Goal: Task Accomplishment & Management: Complete application form

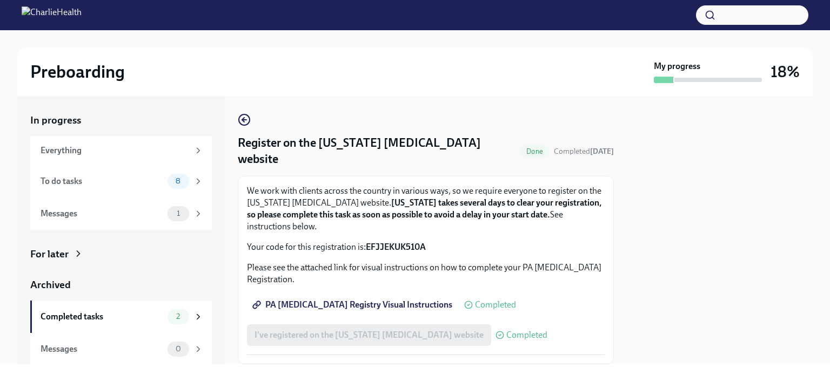
scroll to position [18, 0]
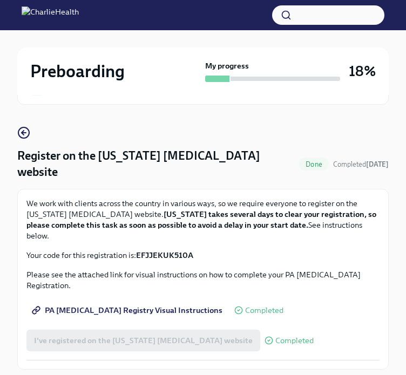
scroll to position [58, 0]
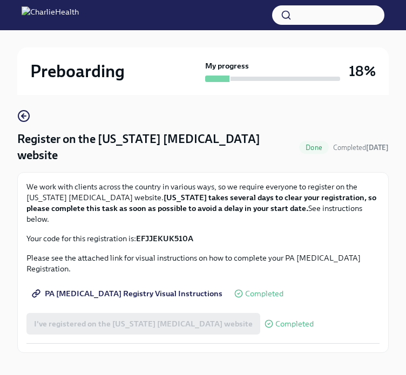
click at [63, 75] on h2 "Preboarding" at bounding box center [77, 71] width 95 height 22
click at [25, 116] on icon "button" at bounding box center [24, 116] width 4 height 0
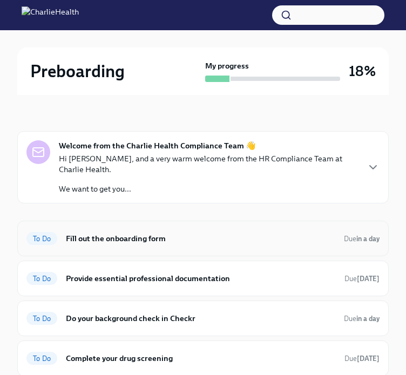
click at [167, 230] on div "To Do Fill out the onboarding form Due in a day" at bounding box center [202, 238] width 353 height 17
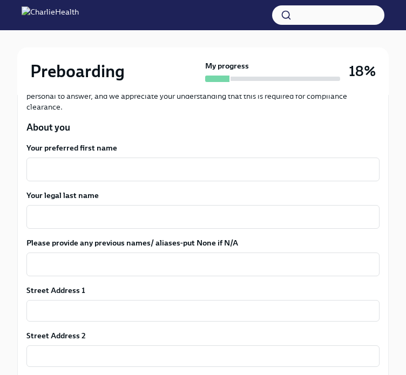
scroll to position [190, 0]
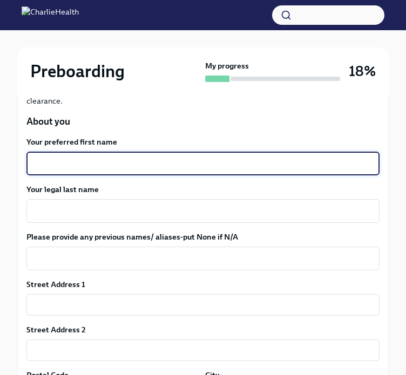
click at [109, 157] on textarea "Your preferred first name" at bounding box center [203, 163] width 340 height 13
type textarea "Denise"
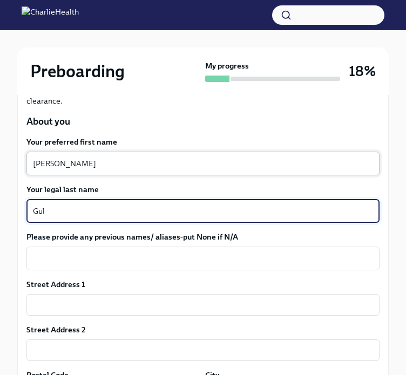
type textarea "Gul"
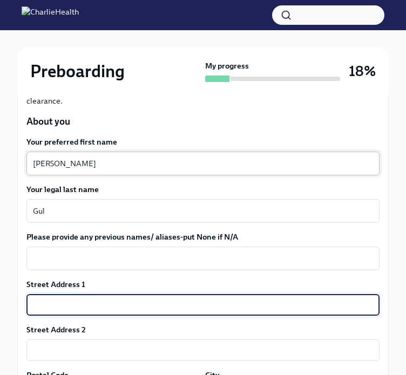
click at [109, 157] on textarea "Denise" at bounding box center [203, 163] width 340 height 13
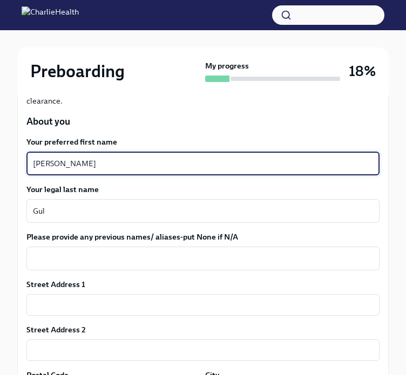
click at [109, 157] on textarea "Denise" at bounding box center [203, 163] width 340 height 13
click at [156, 161] on textarea "Denise" at bounding box center [203, 163] width 340 height 13
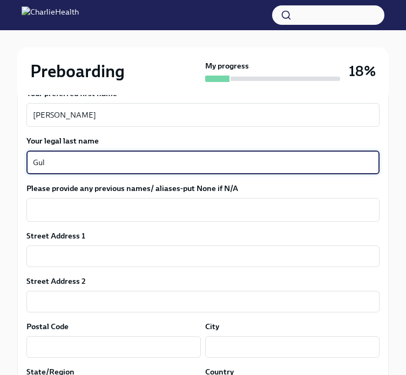
scroll to position [245, 0]
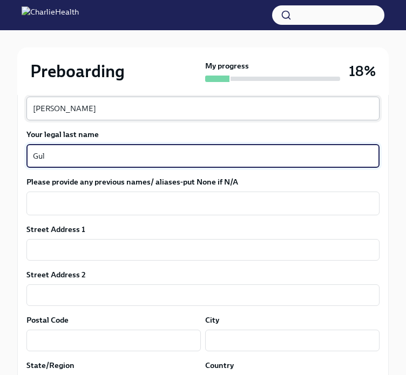
click at [72, 110] on textarea "Deniz" at bounding box center [203, 108] width 340 height 13
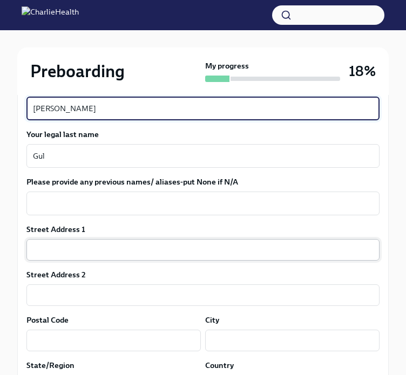
type textarea "Denise"
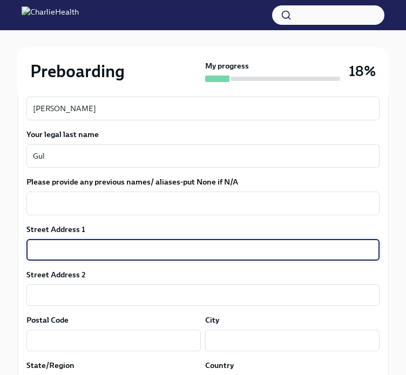
click at [97, 244] on input "text" at bounding box center [202, 250] width 353 height 22
type input "16302 calidonia ln"
type input "33624"
type input "tampa"
type input "FL"
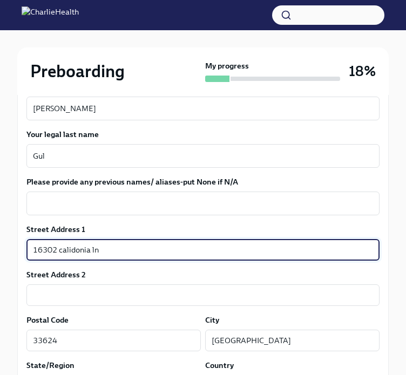
type input "US"
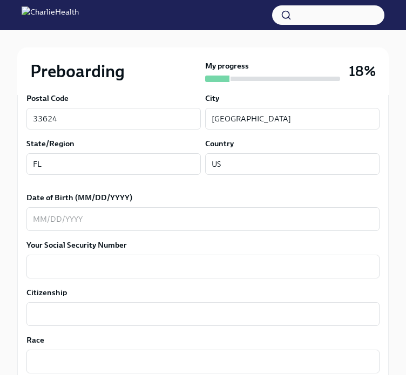
scroll to position [468, 0]
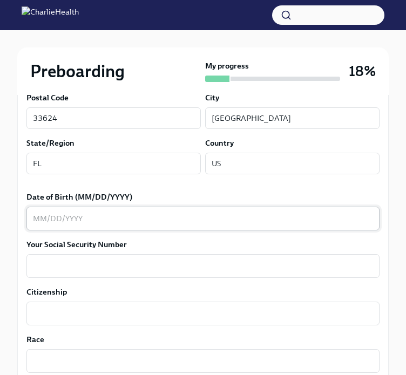
click at [116, 214] on textarea "Date of Birth (MM/DD/YYYY)" at bounding box center [203, 218] width 340 height 13
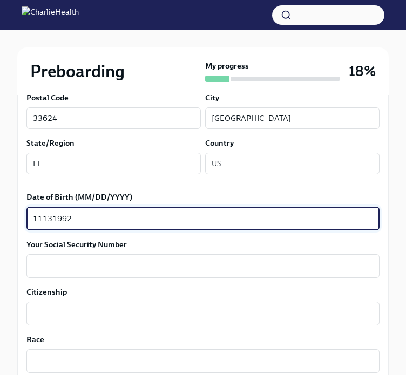
type textarea "11131992"
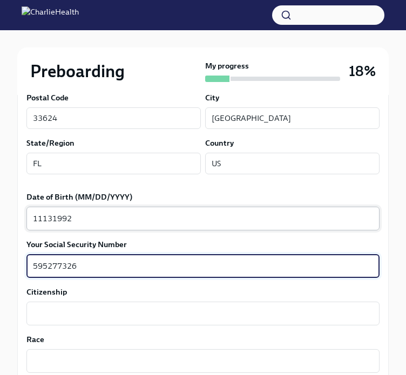
type textarea "595277326"
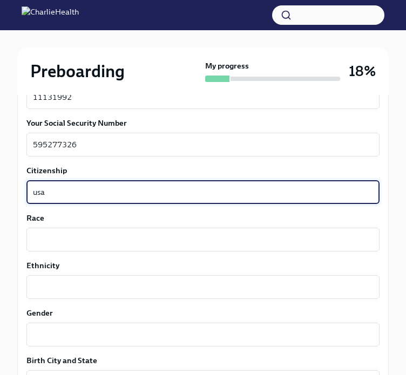
scroll to position [595, 0]
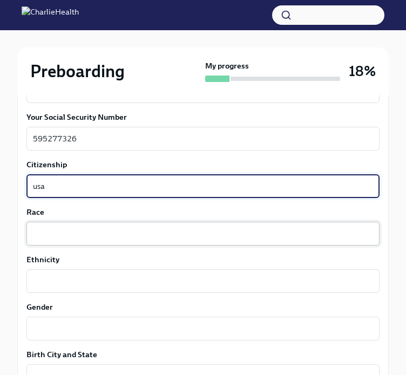
type textarea "usa"
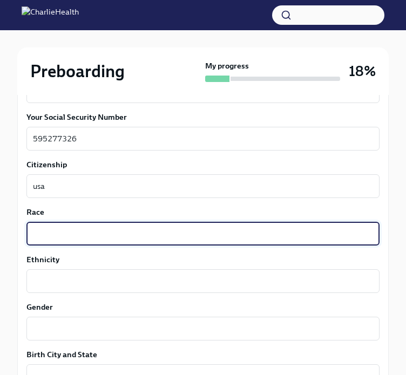
click at [103, 229] on textarea "Race" at bounding box center [203, 233] width 340 height 13
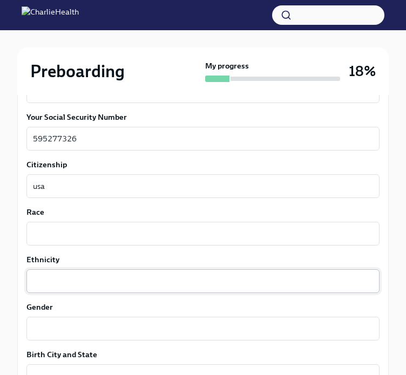
click at [90, 272] on div "x ​" at bounding box center [202, 282] width 353 height 24
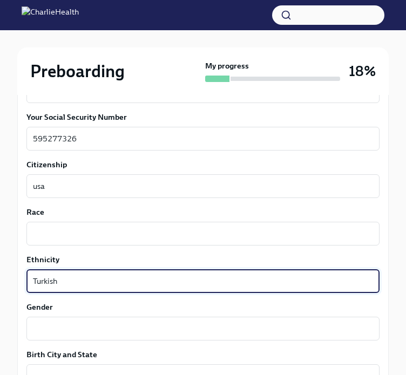
type textarea "Turkish"
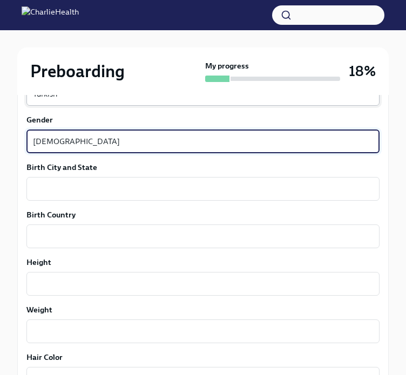
scroll to position [784, 0]
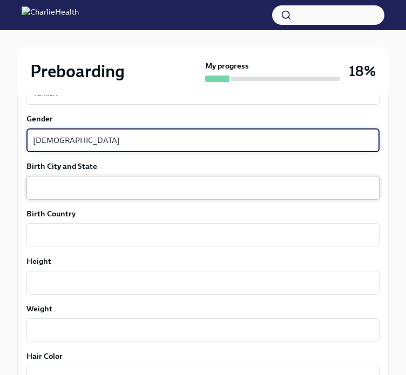
type textarea "Female"
click at [70, 194] on div "x ​" at bounding box center [202, 188] width 353 height 24
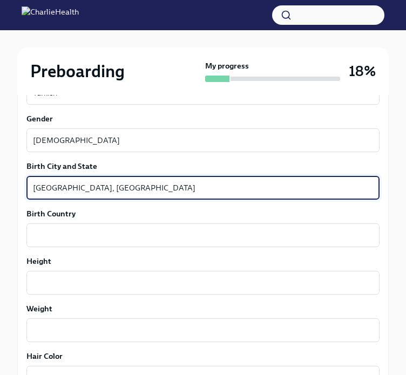
type textarea "Clearwater, FL"
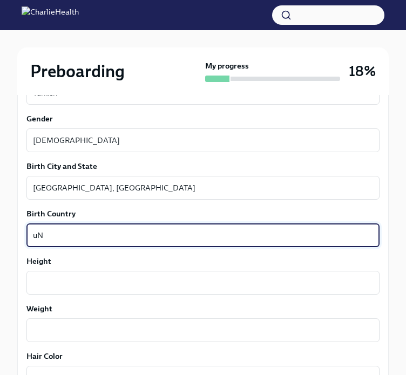
type textarea "u"
type textarea "USA"
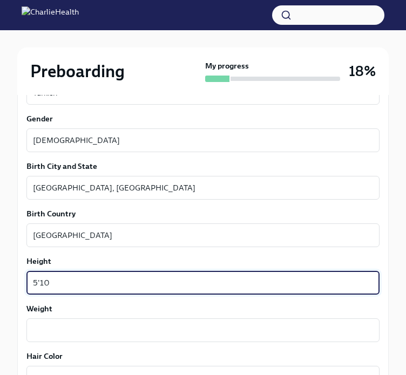
type textarea "5'10"
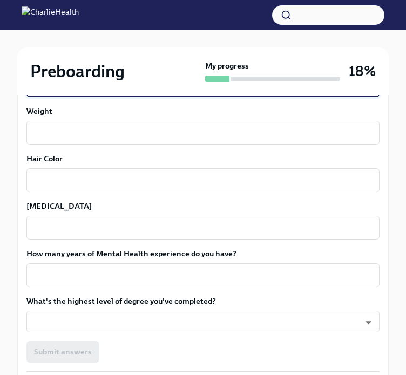
scroll to position [982, 0]
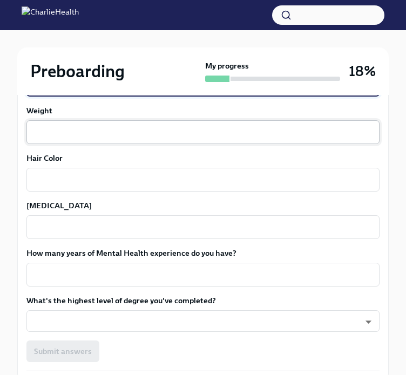
click at [131, 134] on textarea "Weight" at bounding box center [203, 132] width 340 height 13
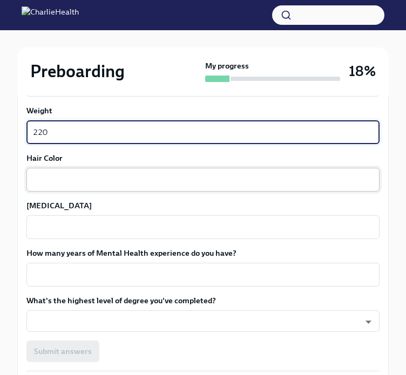
type textarea "220"
click at [105, 183] on textarea "Hair Color" at bounding box center [203, 179] width 340 height 13
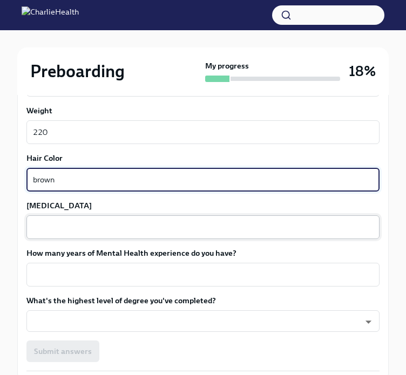
type textarea "brown"
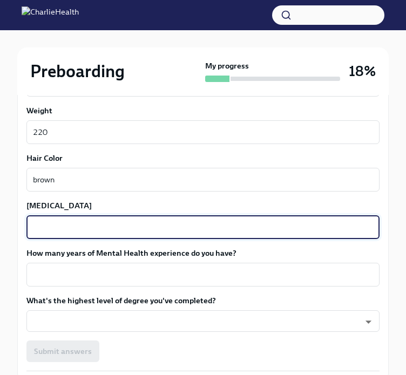
click at [113, 223] on textarea "Eye Color" at bounding box center [203, 227] width 340 height 13
type textarea "brown"
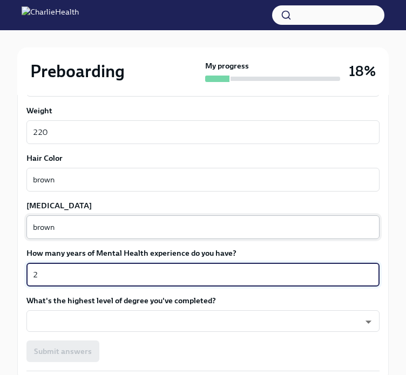
type textarea "2"
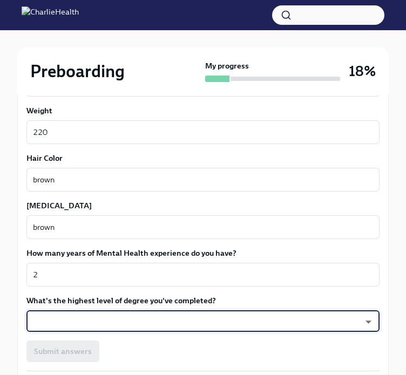
click at [164, 309] on div "What's the highest level of degree you've completed? ​ ​" at bounding box center [202, 313] width 353 height 37
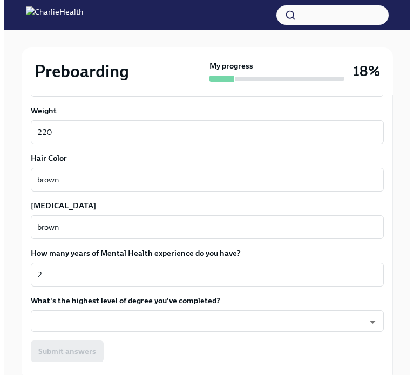
scroll to position [1060, 0]
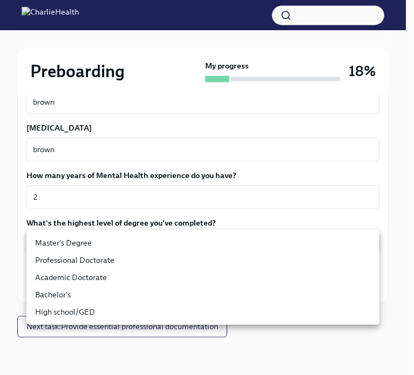
click at [107, 244] on li "Master's Degree" at bounding box center [202, 242] width 353 height 17
type input "2vBr-ghkD"
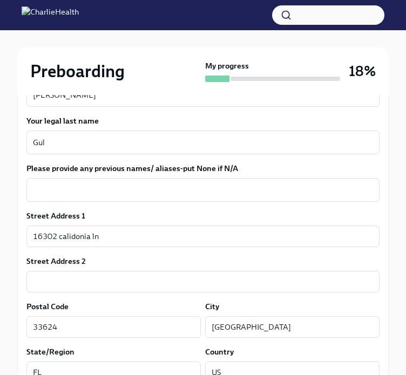
scroll to position [255, 0]
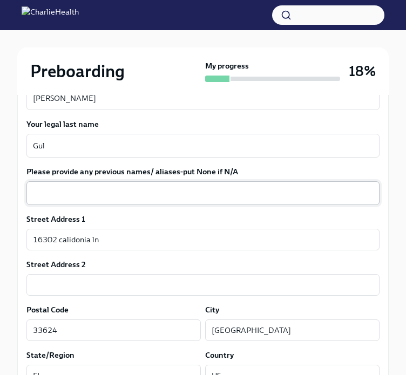
click at [63, 192] on textarea "Please provide any previous names/ aliases-put None if N/A" at bounding box center [203, 193] width 340 height 13
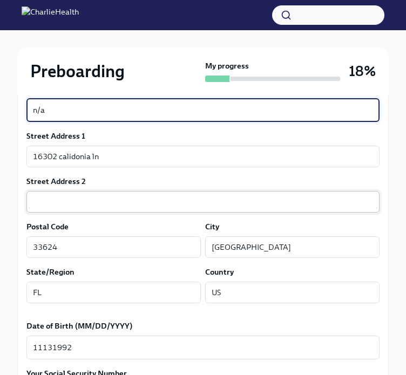
scroll to position [344, 0]
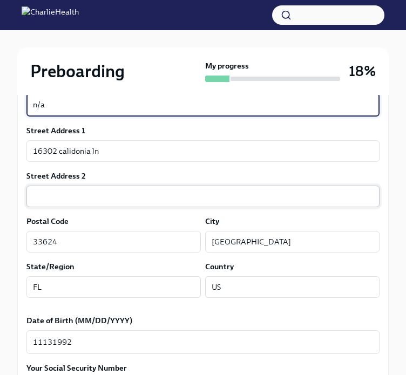
type textarea "n/a"
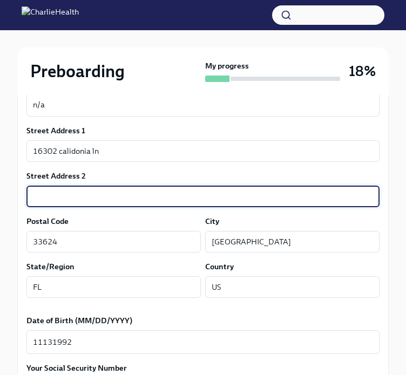
click at [72, 194] on input "text" at bounding box center [202, 197] width 353 height 22
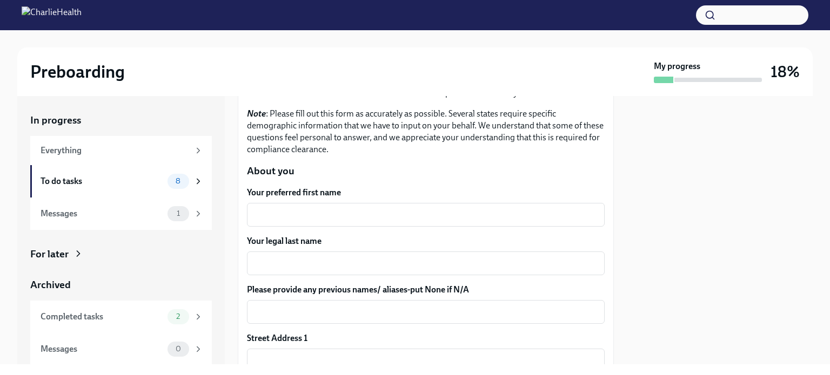
scroll to position [89, 0]
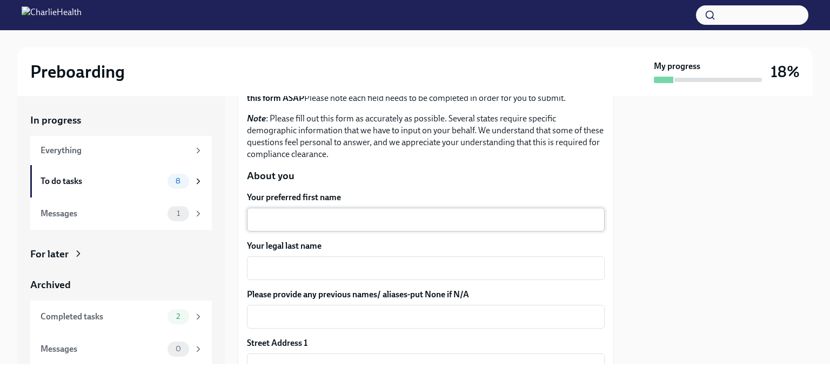
click at [405, 219] on textarea "Your preferred first name" at bounding box center [425, 219] width 345 height 13
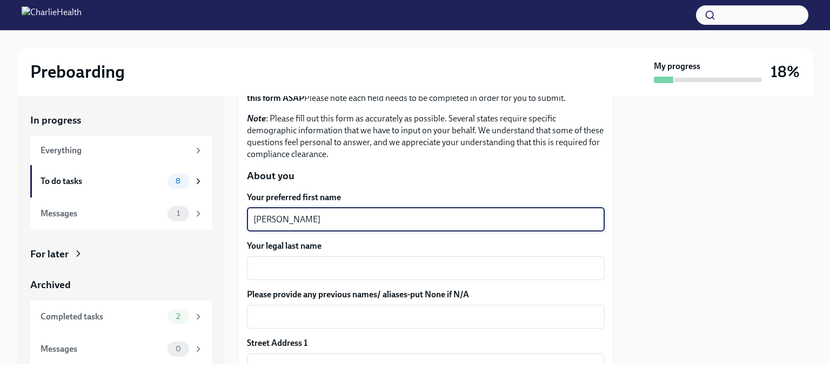
type textarea "Denise"
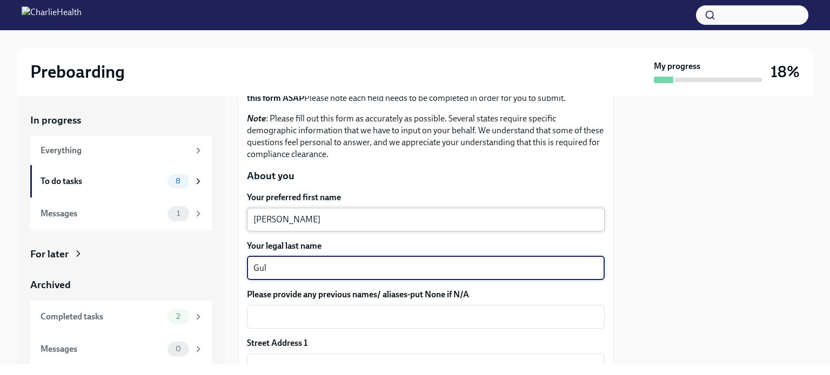
type textarea "Gul"
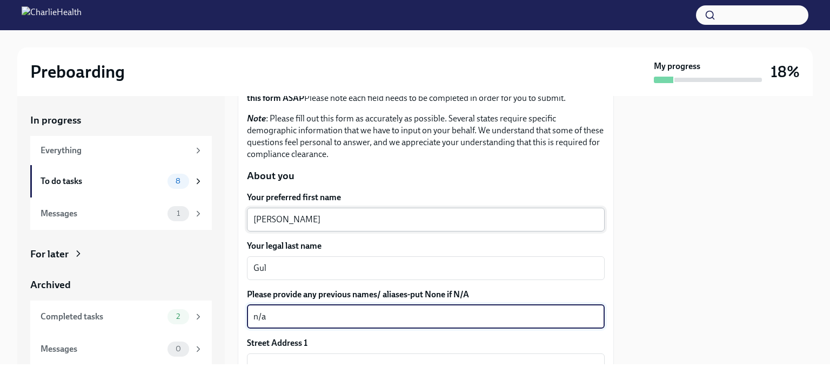
type textarea "n/a"
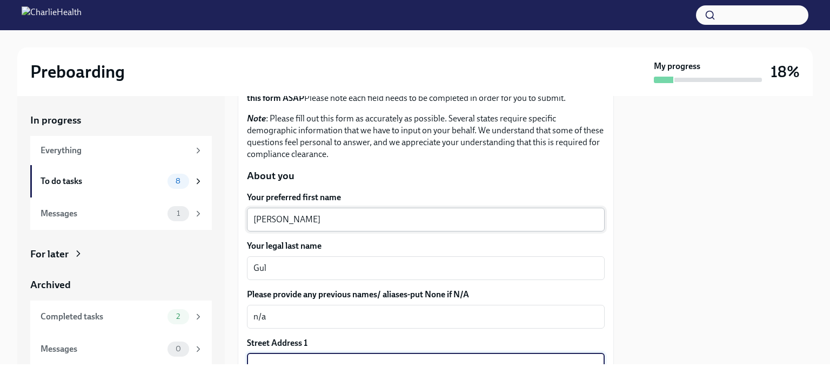
scroll to position [99, 0]
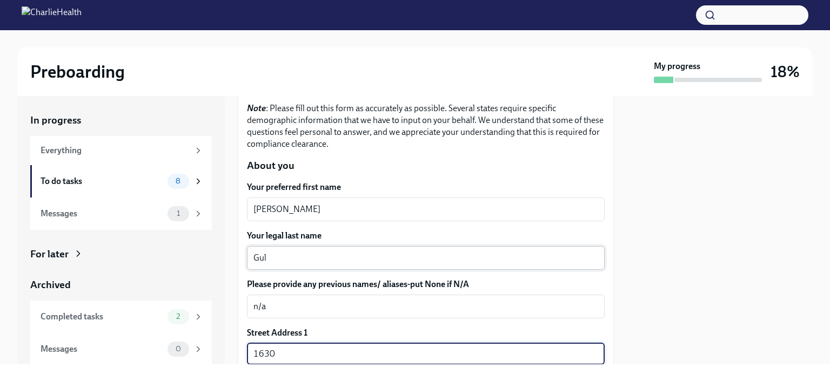
type input "16302 calidonia ln"
type input "33624"
type input "tampa"
type input "FL"
type input "US"
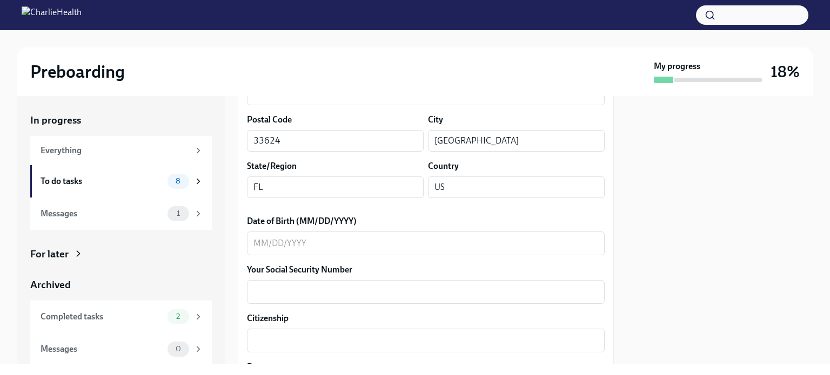
scroll to position [406, 0]
click at [286, 249] on div "x ​" at bounding box center [426, 243] width 358 height 24
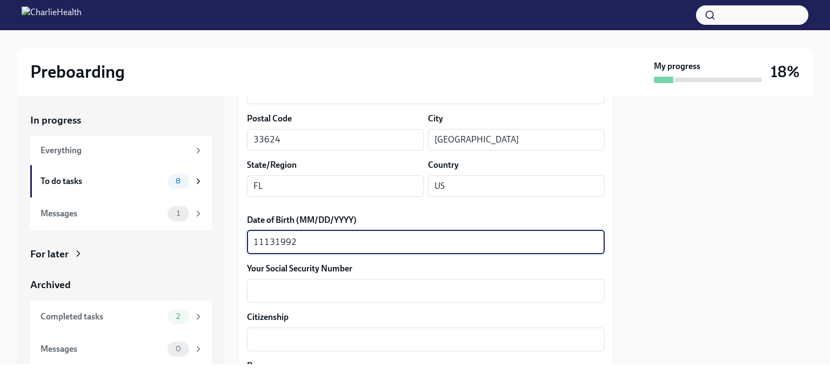
type textarea "11131992"
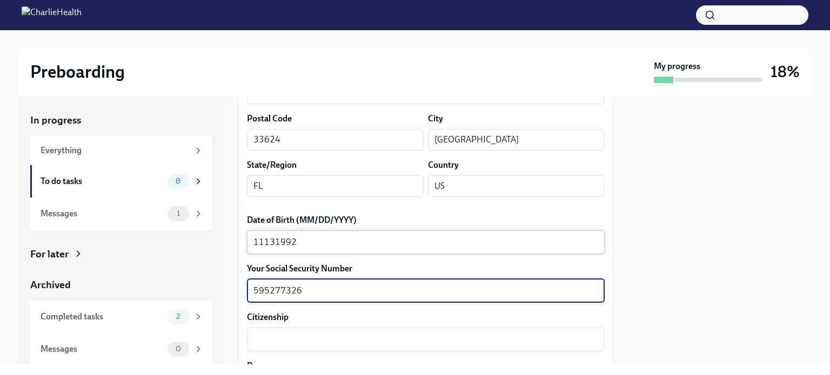
type textarea "595277326"
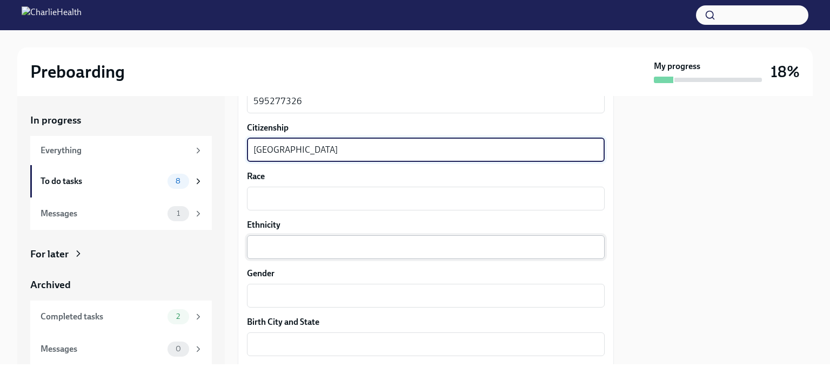
scroll to position [596, 0]
type textarea "United States"
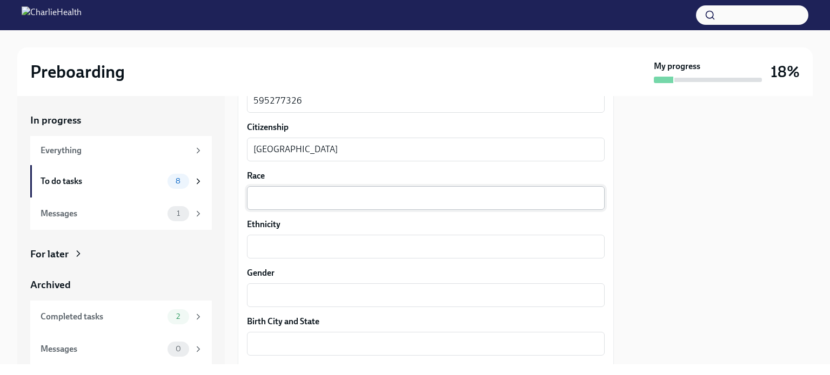
click at [282, 207] on div "x ​" at bounding box center [426, 198] width 358 height 24
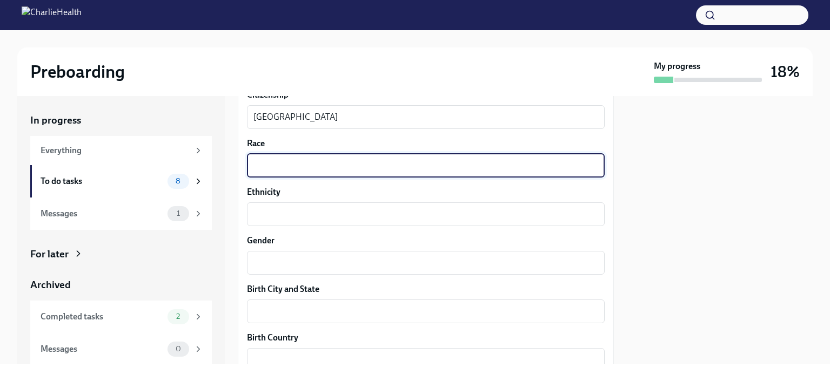
scroll to position [614, 0]
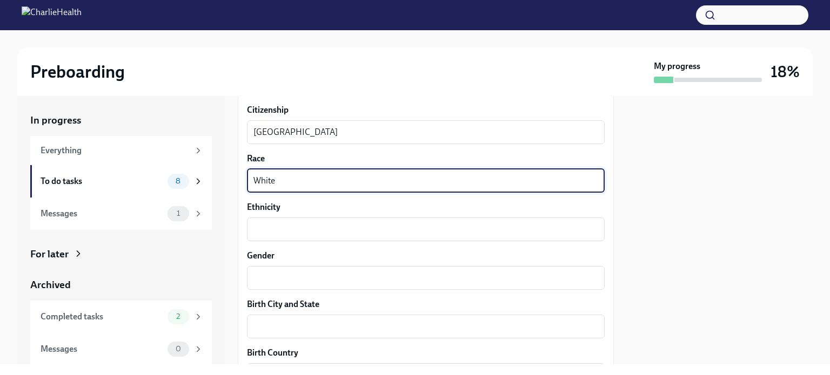
type textarea "White"
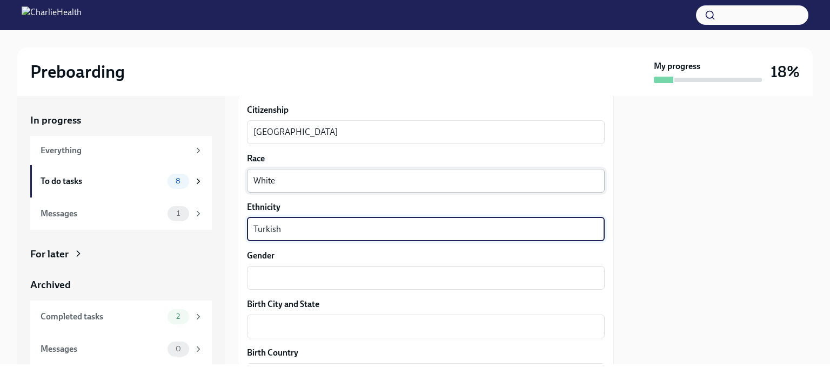
type textarea "Turkish"
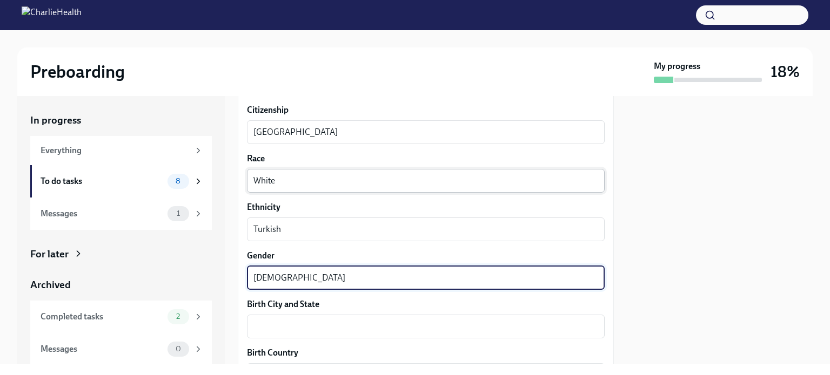
type textarea "Female"
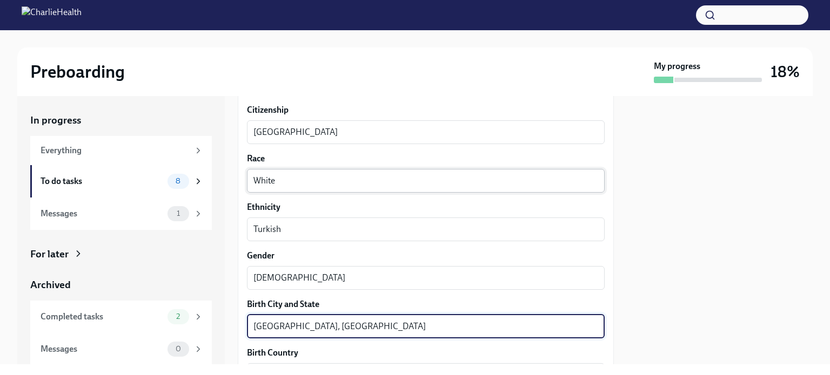
type textarea "Clearwater, FL"
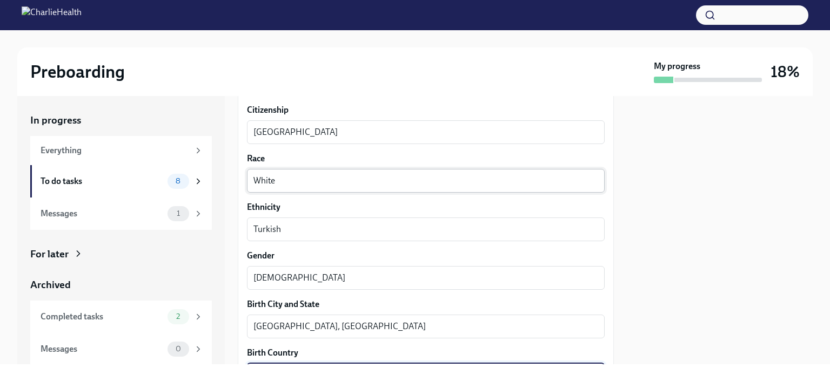
scroll to position [758, 0]
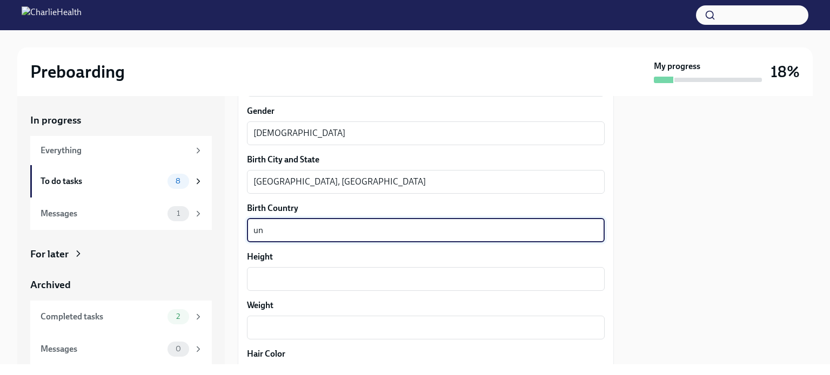
type textarea "u"
type textarea "United States"
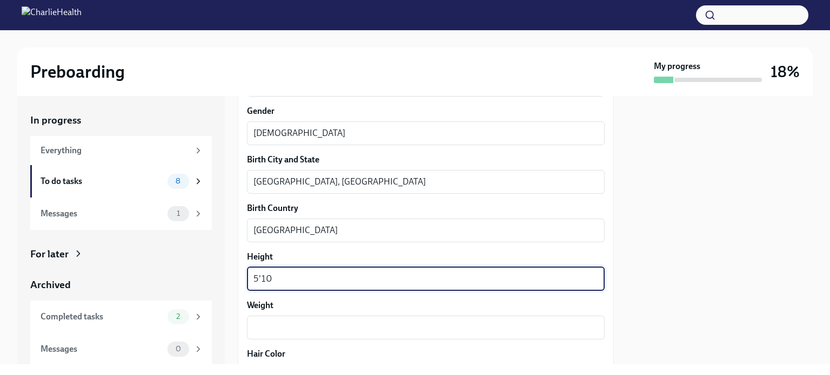
type textarea "5'10"
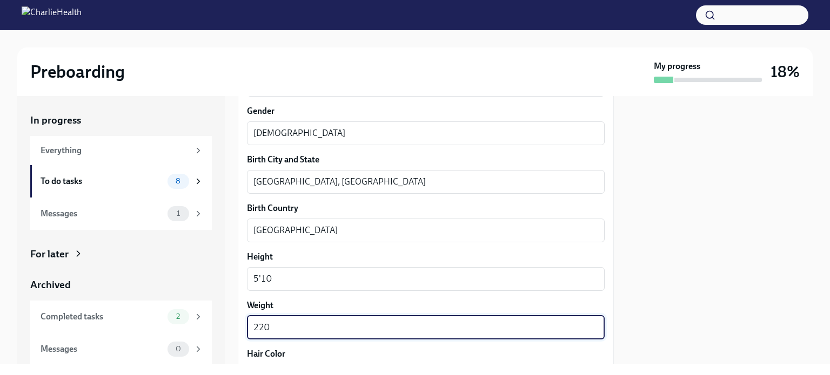
type textarea "220"
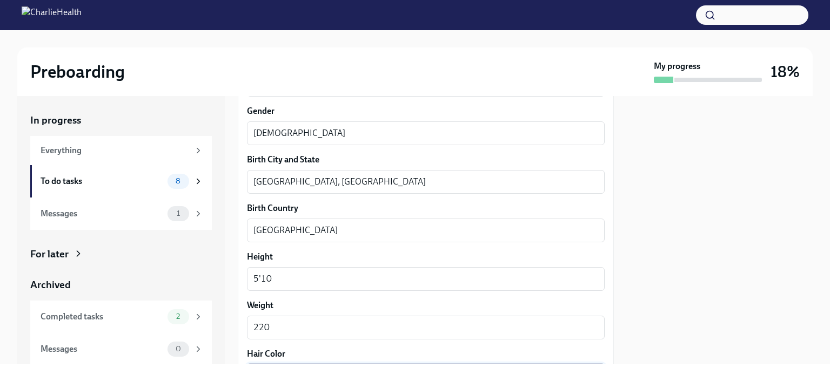
scroll to position [904, 0]
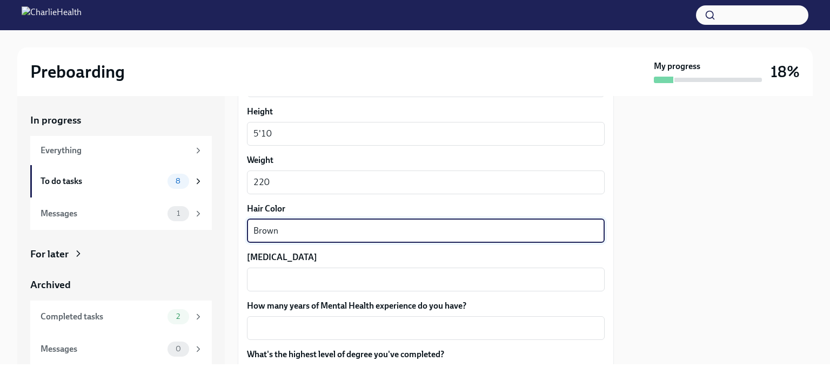
type textarea "Brown"
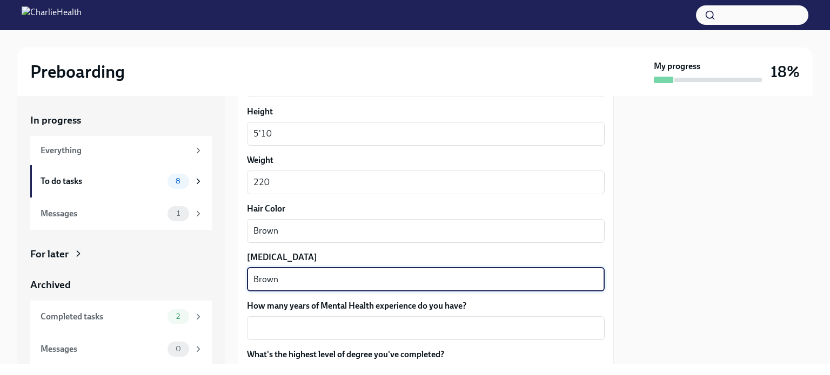
type textarea "Brown"
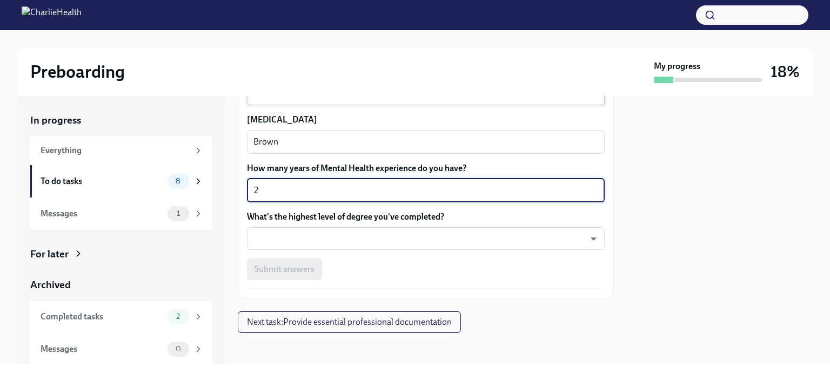
scroll to position [1043, 0]
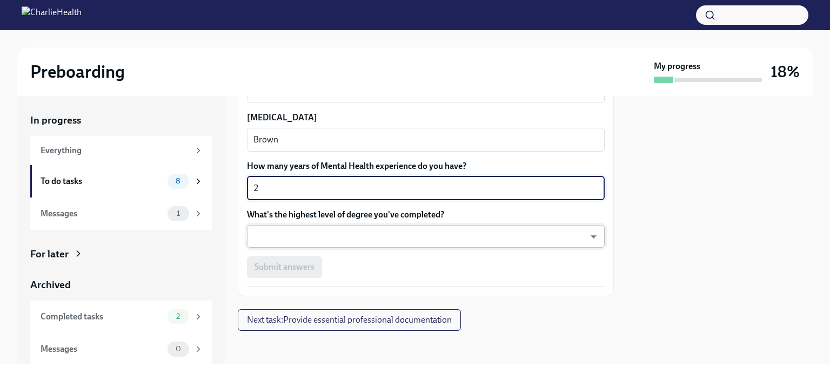
type textarea "2"
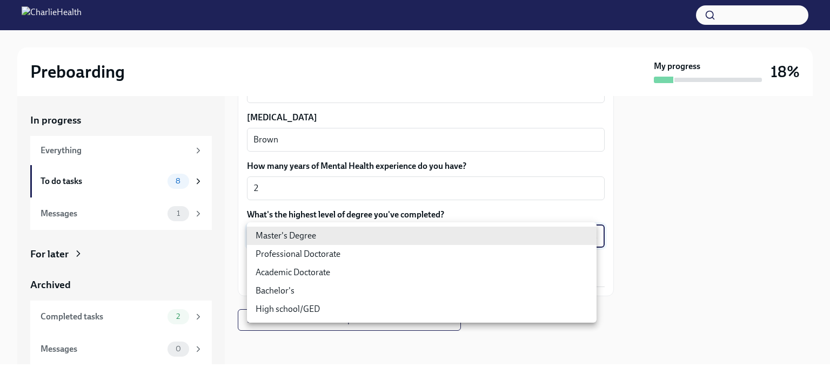
click at [375, 240] on body "Preboarding My progress 18% In progress Everything To do tasks 8 Messages 1 For…" at bounding box center [415, 187] width 830 height 375
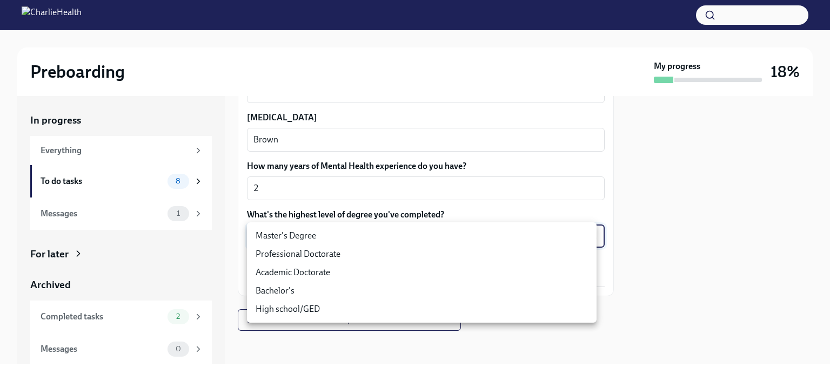
click at [327, 239] on li "Master's Degree" at bounding box center [421, 236] width 349 height 18
type input "2vBr-ghkD"
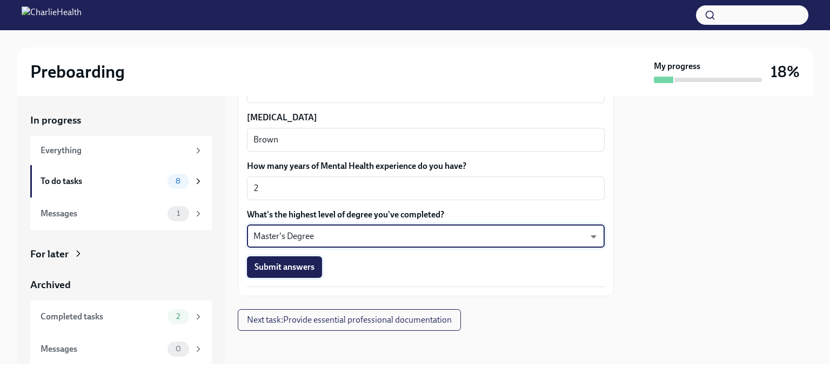
click at [284, 272] on button "Submit answers" at bounding box center [284, 268] width 75 height 22
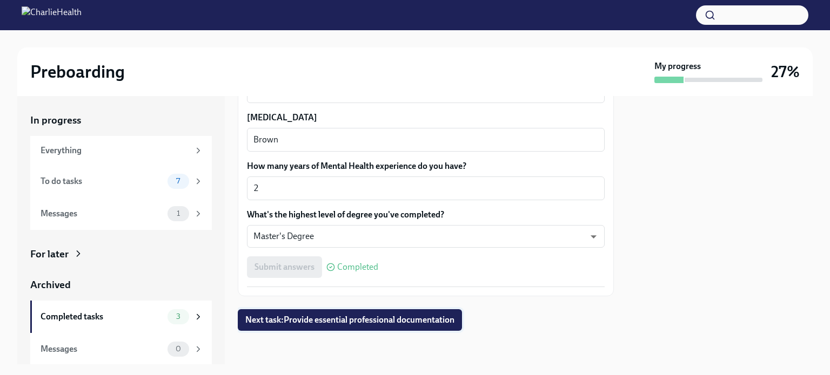
click at [376, 320] on span "Next task : Provide essential professional documentation" at bounding box center [349, 320] width 209 height 11
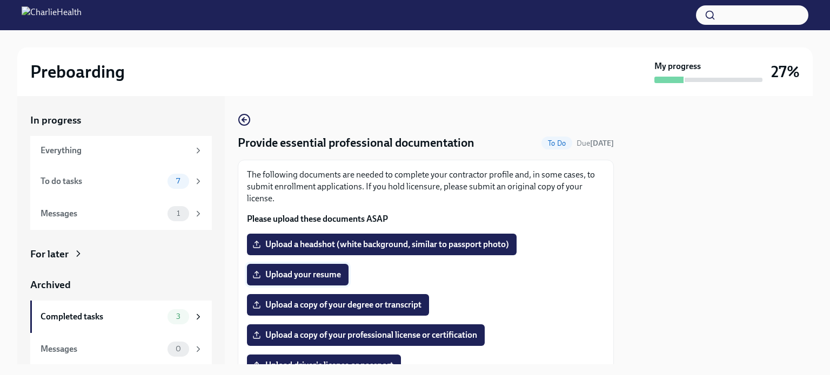
click at [313, 274] on span "Upload your resume" at bounding box center [297, 275] width 86 height 11
click at [0, 0] on input "Upload your resume" at bounding box center [0, 0] width 0 height 0
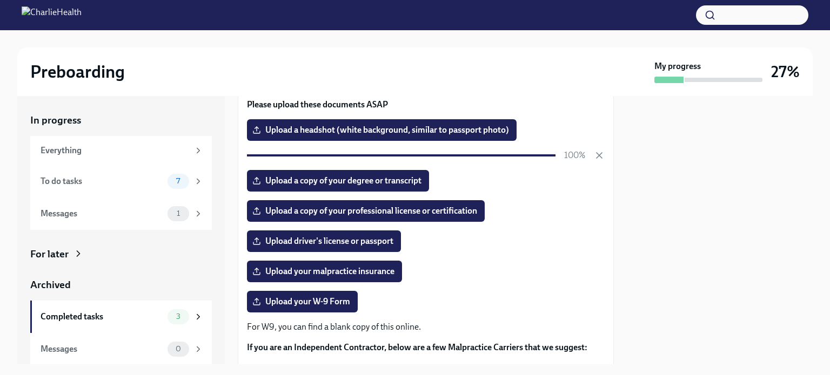
scroll to position [126, 0]
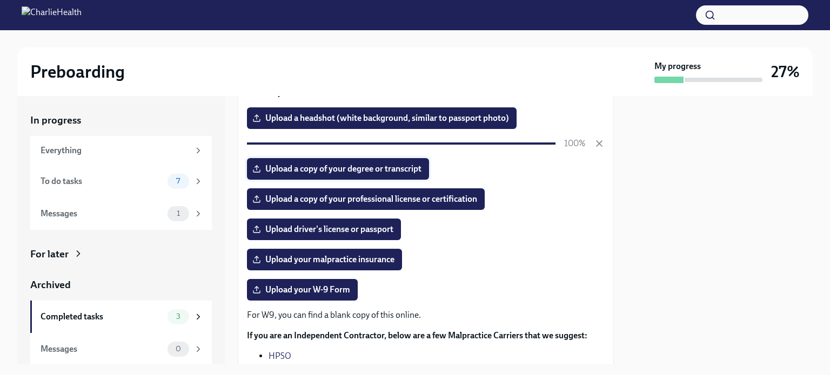
click at [324, 162] on label "Upload a copy of your degree or transcript" at bounding box center [338, 169] width 182 height 22
click at [0, 0] on input "Upload a copy of your degree or transcript" at bounding box center [0, 0] width 0 height 0
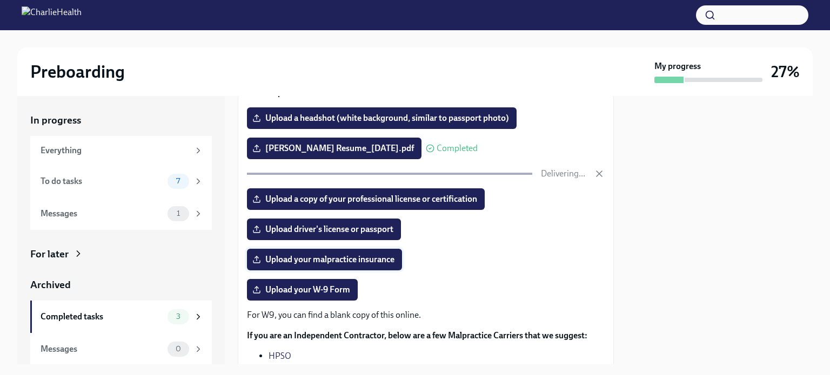
click at [309, 255] on span "Upload your malpractice insurance" at bounding box center [324, 259] width 140 height 11
click at [0, 0] on input "Upload your malpractice insurance" at bounding box center [0, 0] width 0 height 0
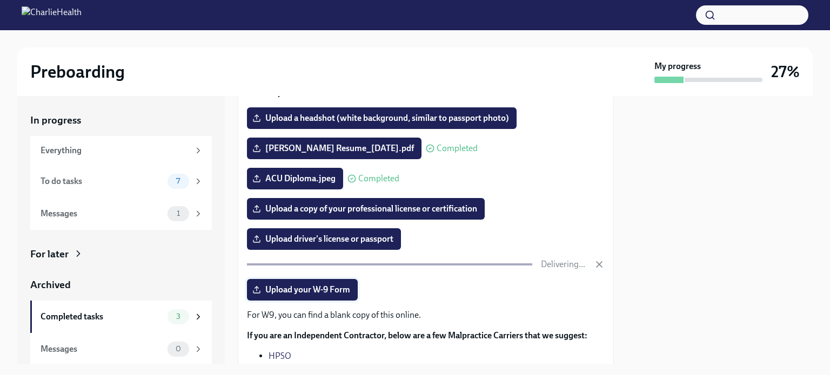
click at [321, 290] on span "Upload your W-9 Form" at bounding box center [302, 290] width 96 height 11
click at [0, 0] on input "Upload your W-9 Form" at bounding box center [0, 0] width 0 height 0
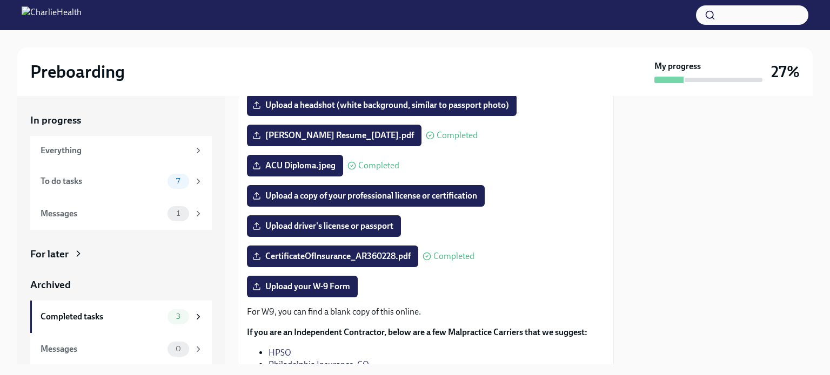
scroll to position [138, 0]
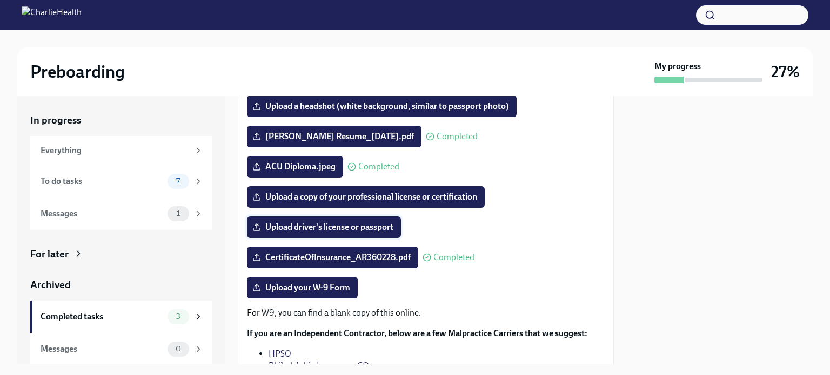
click at [280, 228] on span "Upload driver's license or passport" at bounding box center [323, 227] width 139 height 11
click at [0, 0] on input "Upload driver's license or passport" at bounding box center [0, 0] width 0 height 0
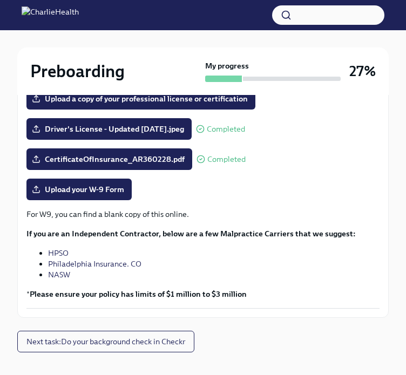
scroll to position [291, 0]
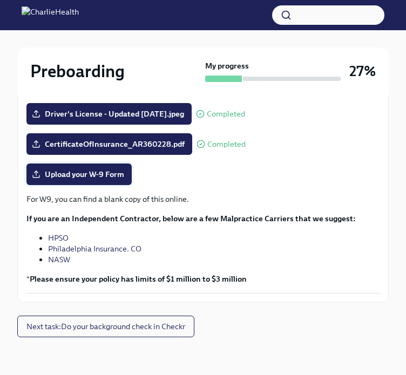
click at [61, 177] on span "Upload your W-9 Form" at bounding box center [79, 174] width 90 height 11
click at [0, 0] on input "Upload your W-9 Form" at bounding box center [0, 0] width 0 height 0
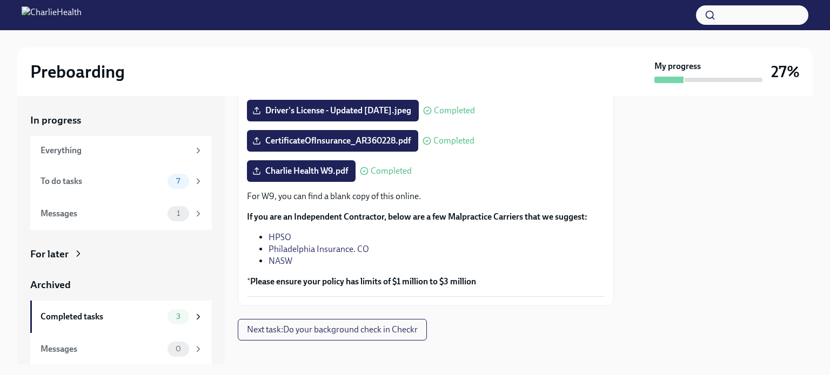
scroll to position [265, 0]
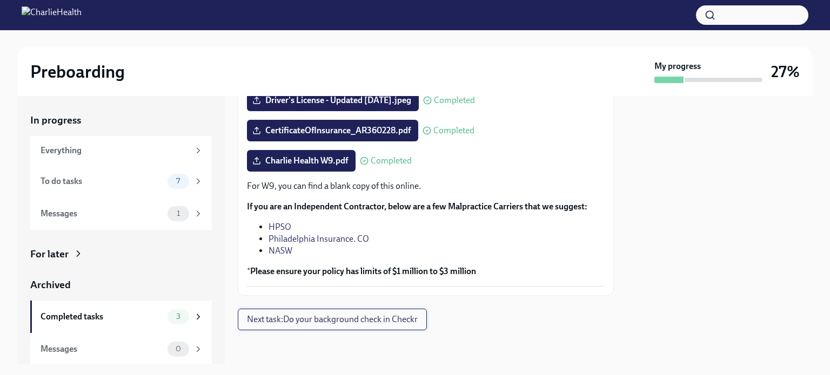
click at [307, 325] on button "Next task : Do your background check in Checkr" at bounding box center [332, 320] width 189 height 22
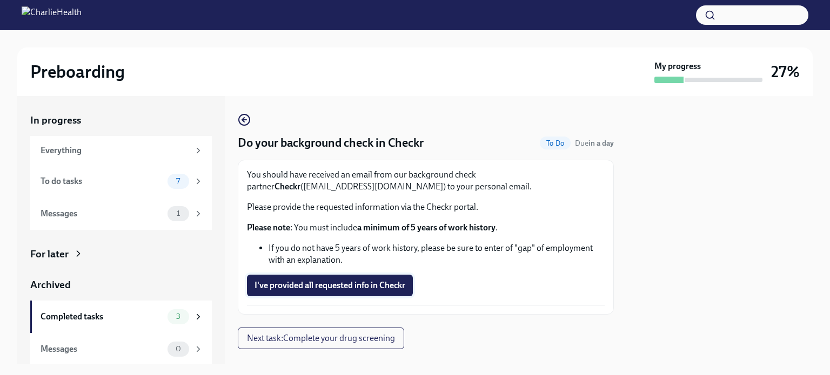
click at [305, 285] on span "I've provided all requested info in Checkr" at bounding box center [329, 285] width 151 height 11
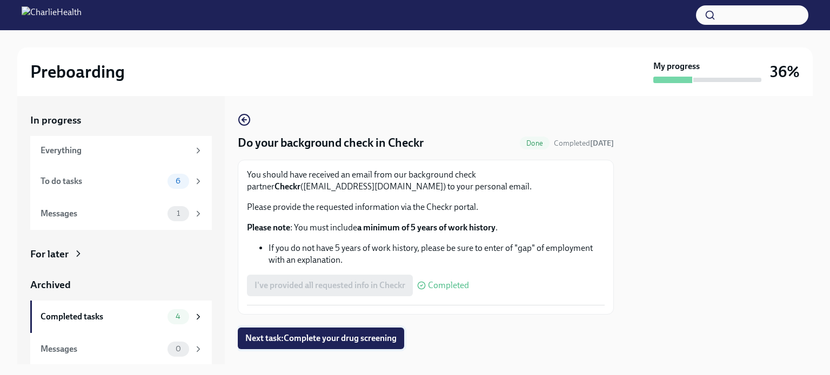
click at [321, 343] on span "Next task : Complete your drug screening" at bounding box center [320, 338] width 151 height 11
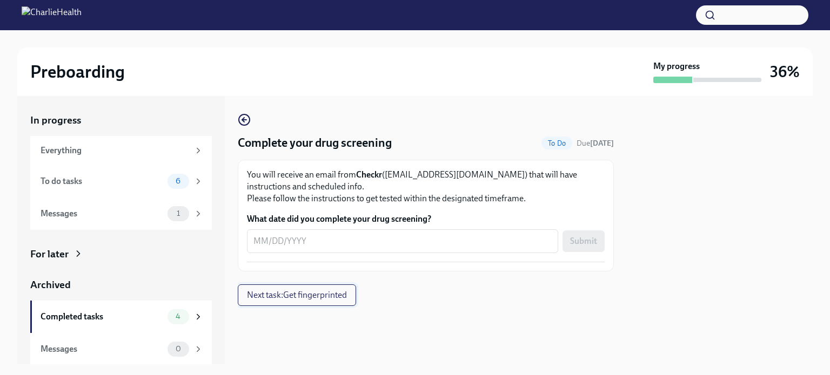
click at [306, 295] on span "Next task : Get fingerprinted" at bounding box center [297, 295] width 100 height 11
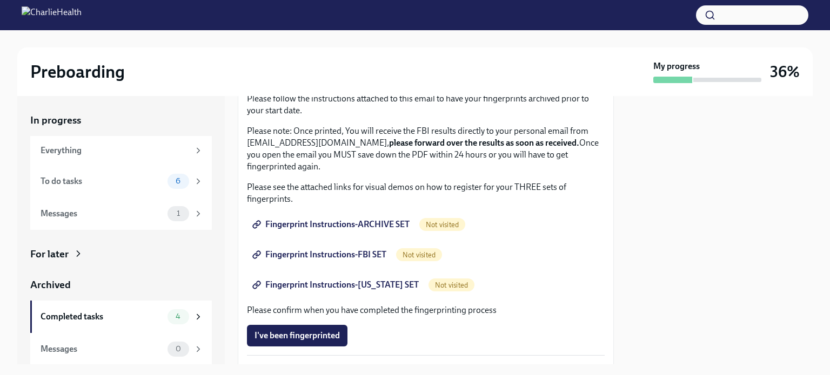
scroll to position [105, 0]
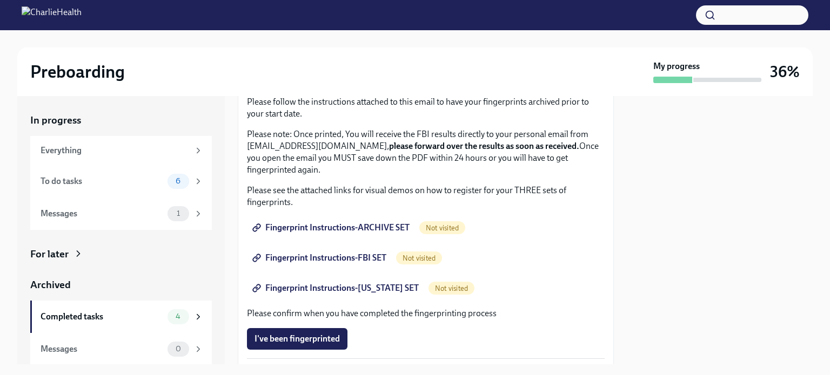
click at [312, 224] on span "Fingerprint Instructions-ARCHIVE SET" at bounding box center [331, 228] width 155 height 11
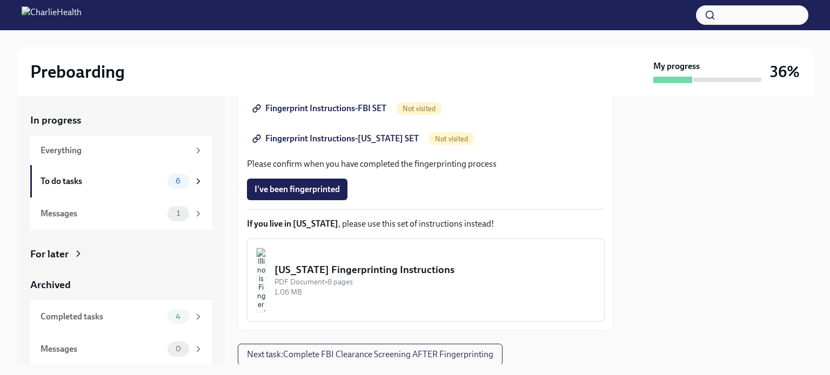
scroll to position [257, 0]
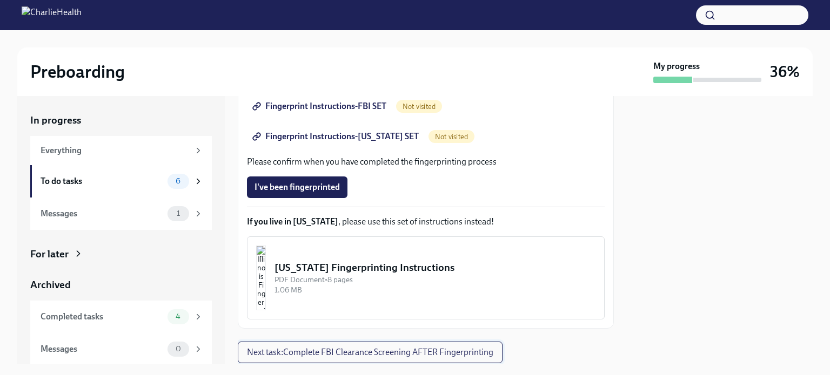
click at [365, 347] on span "Next task : Complete FBI Clearance Screening AFTER Fingerprinting" at bounding box center [370, 352] width 246 height 11
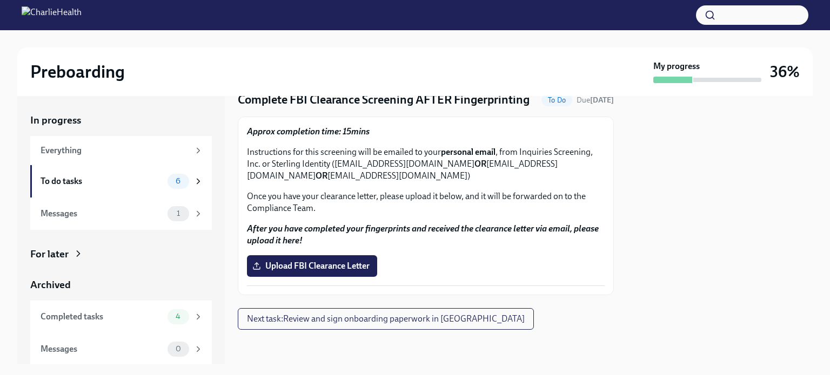
scroll to position [58, 0]
click at [341, 322] on span "Next task : Review and sign onboarding paperwork in UKG" at bounding box center [386, 319] width 278 height 11
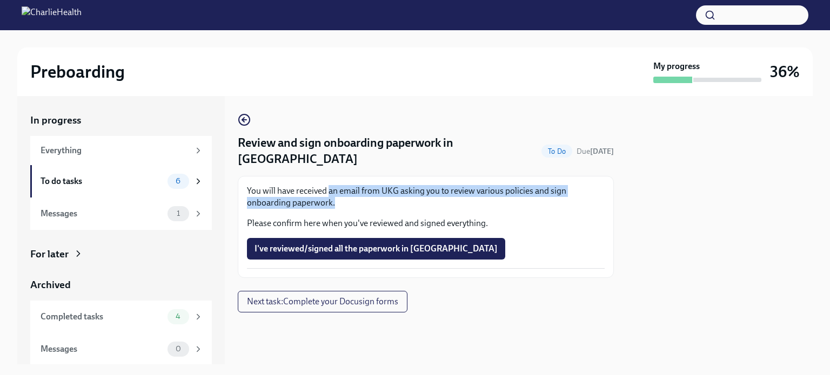
drag, startPoint x: 327, startPoint y: 174, endPoint x: 466, endPoint y: 190, distance: 139.2
click at [414, 190] on p "You will have received an email from UKG asking you to review various policies …" at bounding box center [426, 197] width 358 height 24
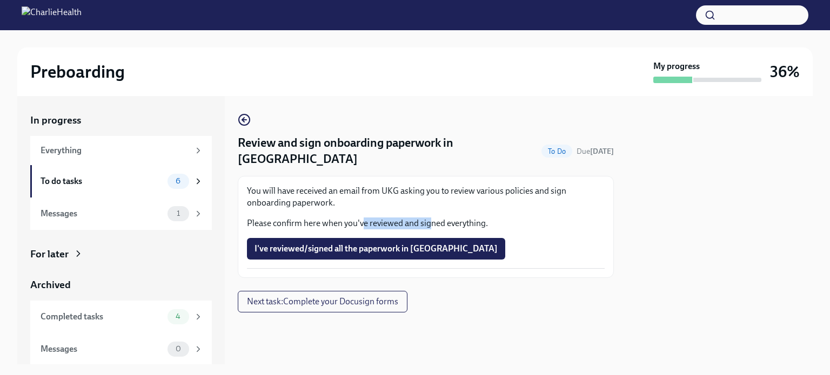
drag, startPoint x: 361, startPoint y: 205, endPoint x: 432, endPoint y: 194, distance: 71.0
click at [414, 194] on div "You will have received an email from UKG asking you to review various policies …" at bounding box center [426, 207] width 358 height 44
click at [330, 297] on span "Next task : Complete your Docusign forms" at bounding box center [322, 302] width 151 height 11
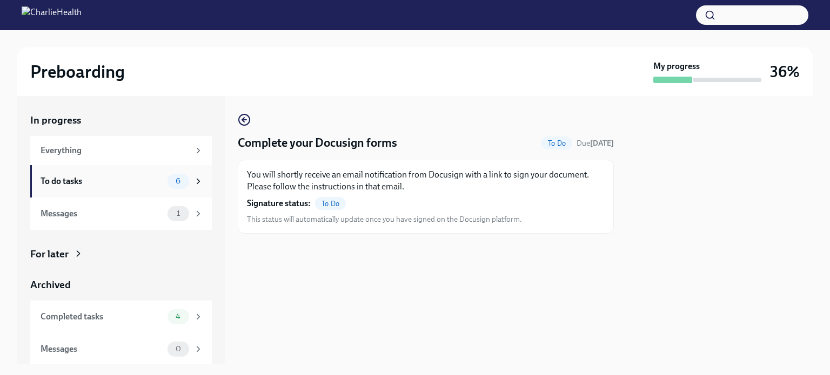
click at [73, 174] on div "To do tasks 6" at bounding box center [122, 181] width 163 height 15
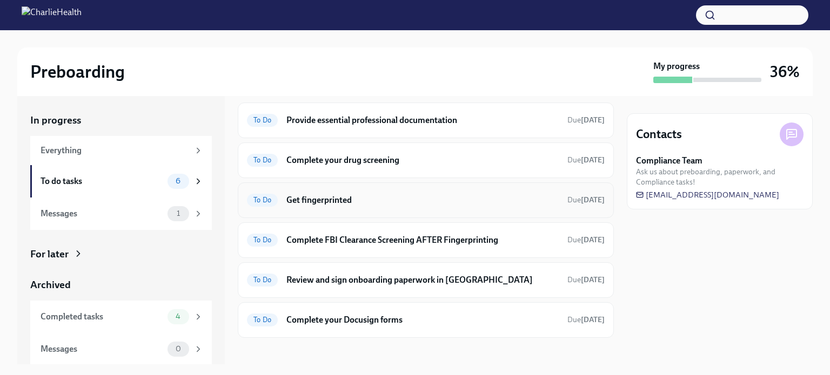
scroll to position [39, 0]
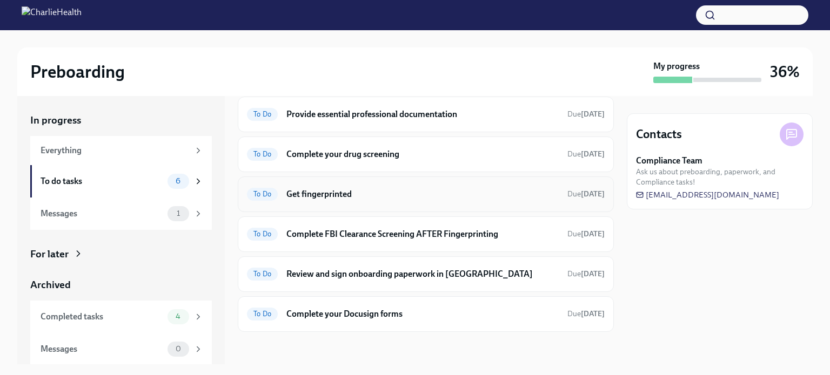
click at [341, 232] on h6 "Complete FBI Clearance Screening AFTER Fingerprinting" at bounding box center [422, 234] width 272 height 12
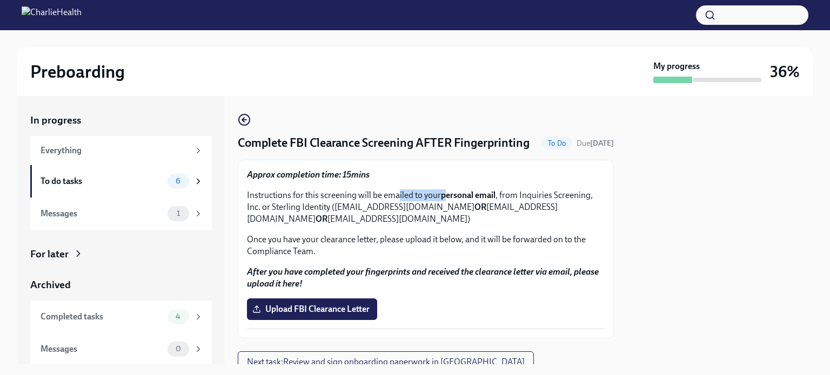
drag, startPoint x: 398, startPoint y: 213, endPoint x: 452, endPoint y: 207, distance: 53.9
click at [414, 207] on p "Instructions for this screening will be emailed to your personal email , from I…" at bounding box center [426, 208] width 358 height 36
click at [337, 219] on p "Instructions for this screening will be emailed to your personal email , from I…" at bounding box center [426, 208] width 358 height 36
click at [245, 122] on icon "button" at bounding box center [244, 119] width 13 height 13
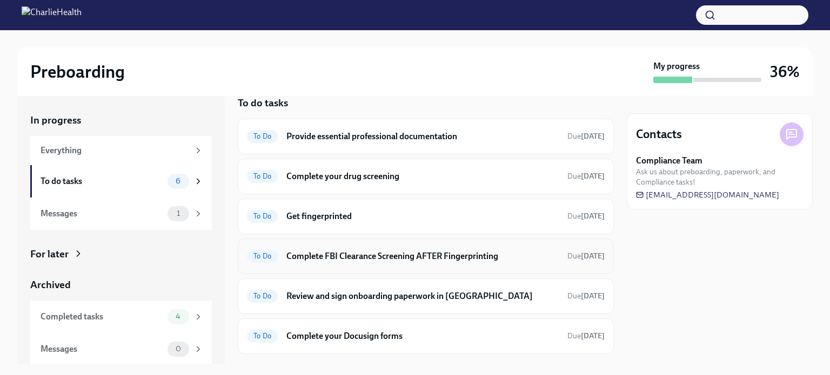
scroll to position [19, 0]
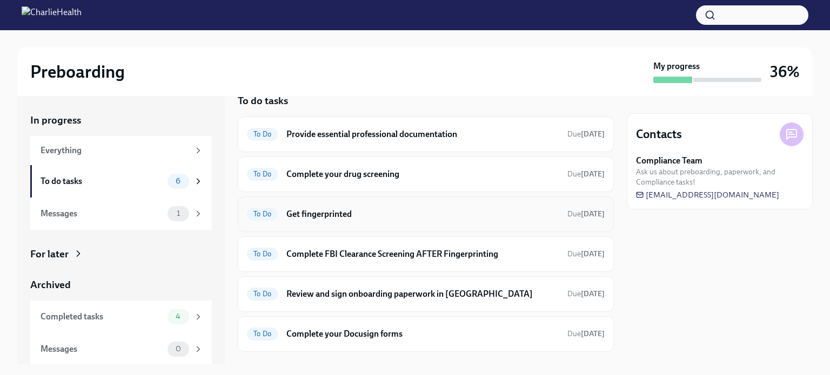
click at [321, 220] on div "To Do Get fingerprinted Due in 5 days" at bounding box center [426, 214] width 358 height 17
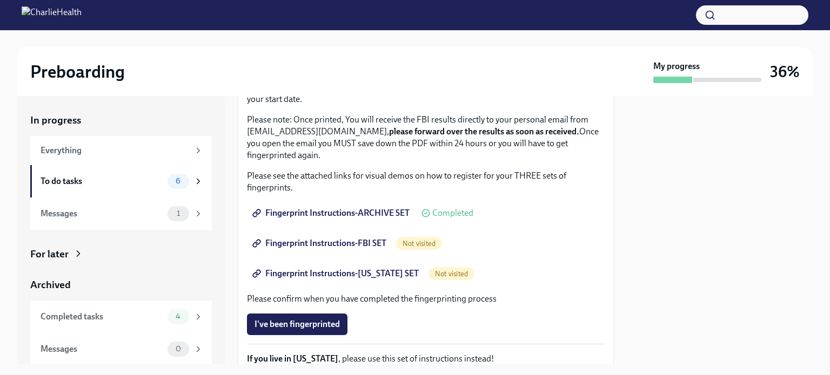
scroll to position [125, 0]
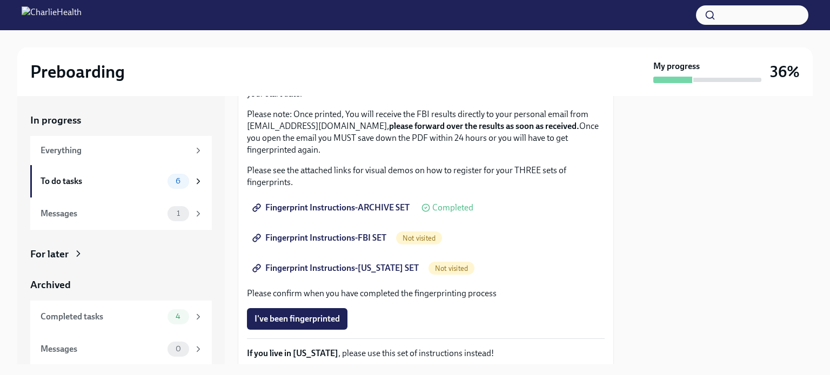
click at [326, 238] on span "Fingerprint Instructions-FBI SET" at bounding box center [320, 238] width 132 height 11
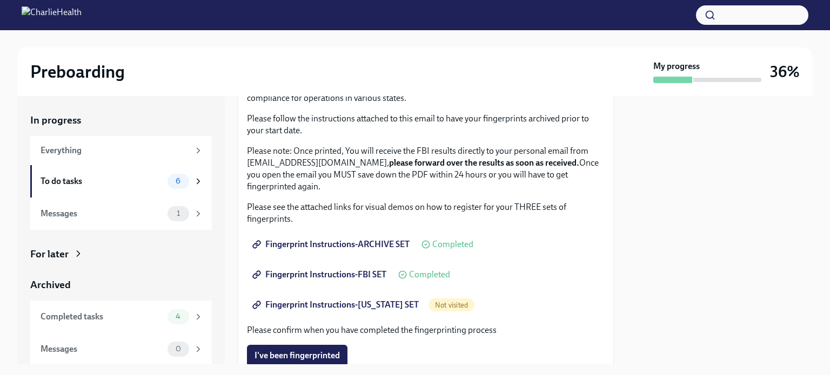
scroll to position [91, 0]
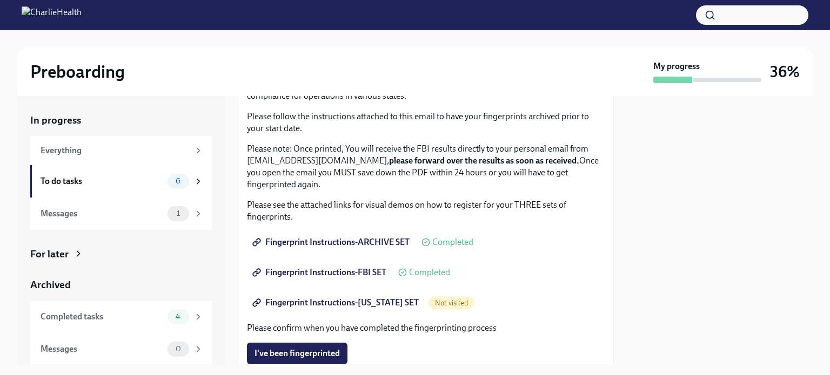
click at [308, 305] on span "Fingerprint Instructions-FLORIDA SET" at bounding box center [336, 303] width 164 height 11
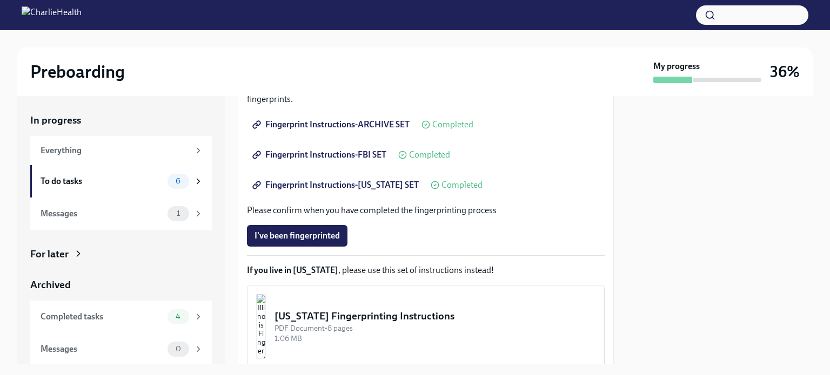
scroll to position [211, 0]
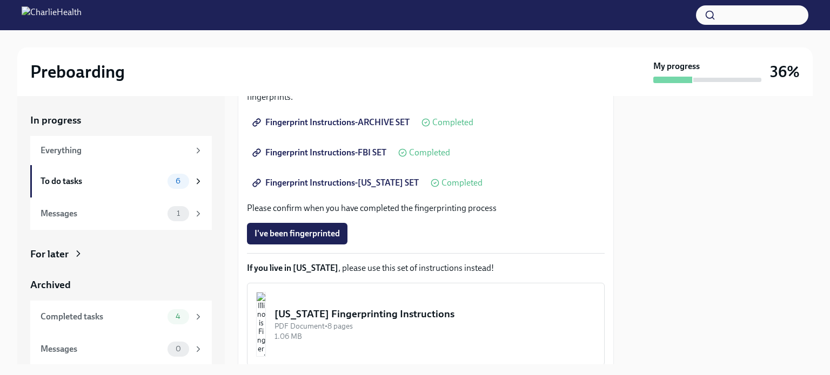
click at [292, 149] on span "Fingerprint Instructions-FBI SET" at bounding box center [320, 152] width 132 height 11
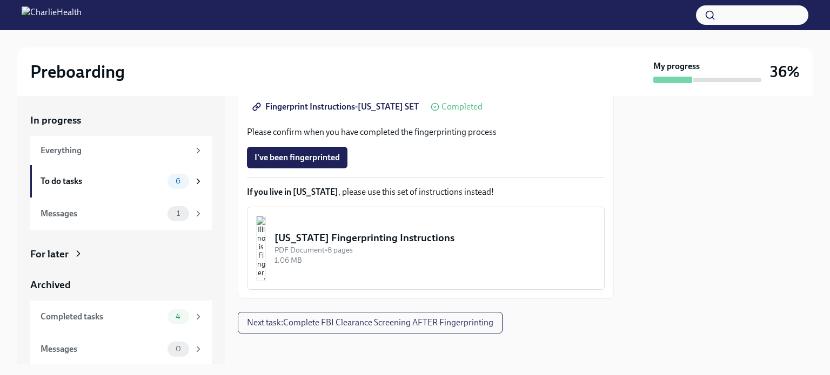
scroll to position [289, 0]
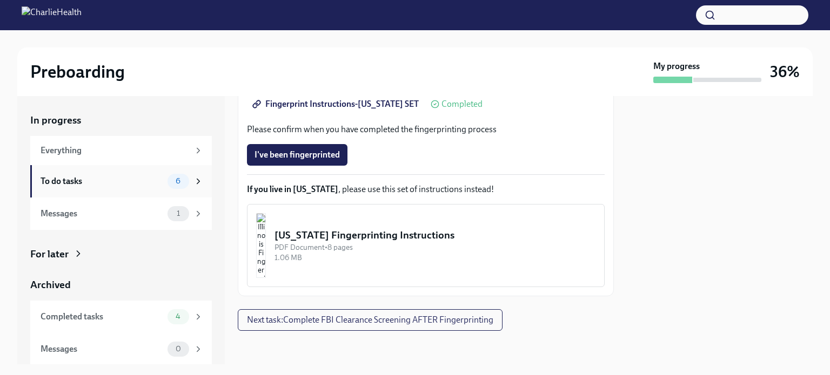
click at [57, 176] on div "To do tasks" at bounding box center [102, 182] width 123 height 12
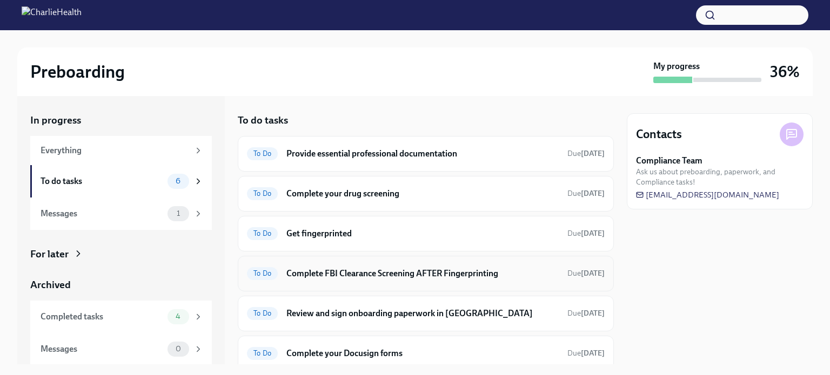
scroll to position [39, 0]
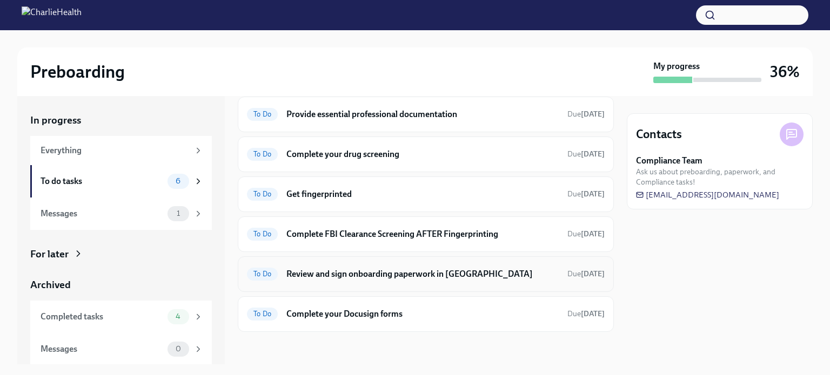
click at [387, 278] on h6 "Review and sign onboarding paperwork in UKG" at bounding box center [422, 274] width 272 height 12
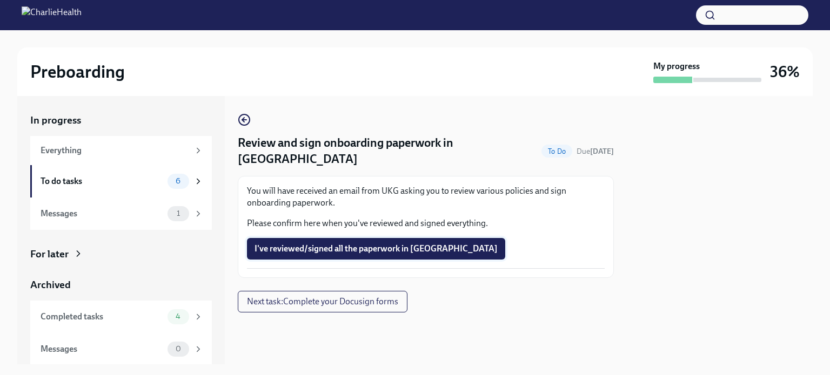
click at [319, 244] on span "I've reviewed/signed all the paperwork in UKG" at bounding box center [375, 249] width 243 height 11
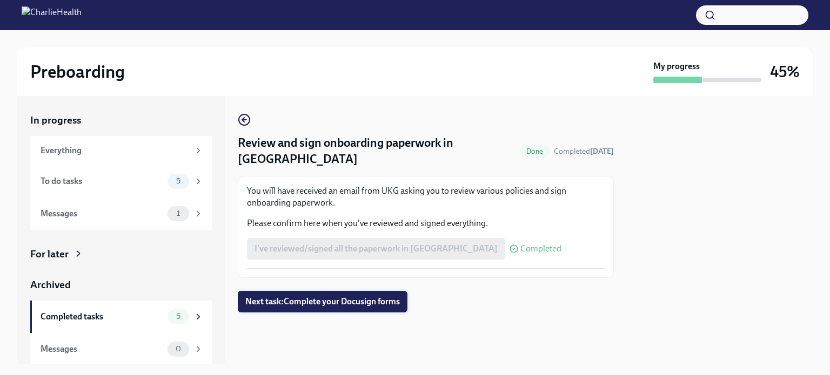
click at [360, 297] on span "Next task : Complete your Docusign forms" at bounding box center [322, 302] width 154 height 11
